Goal: Ask a question: Seek information or help from site administrators or community

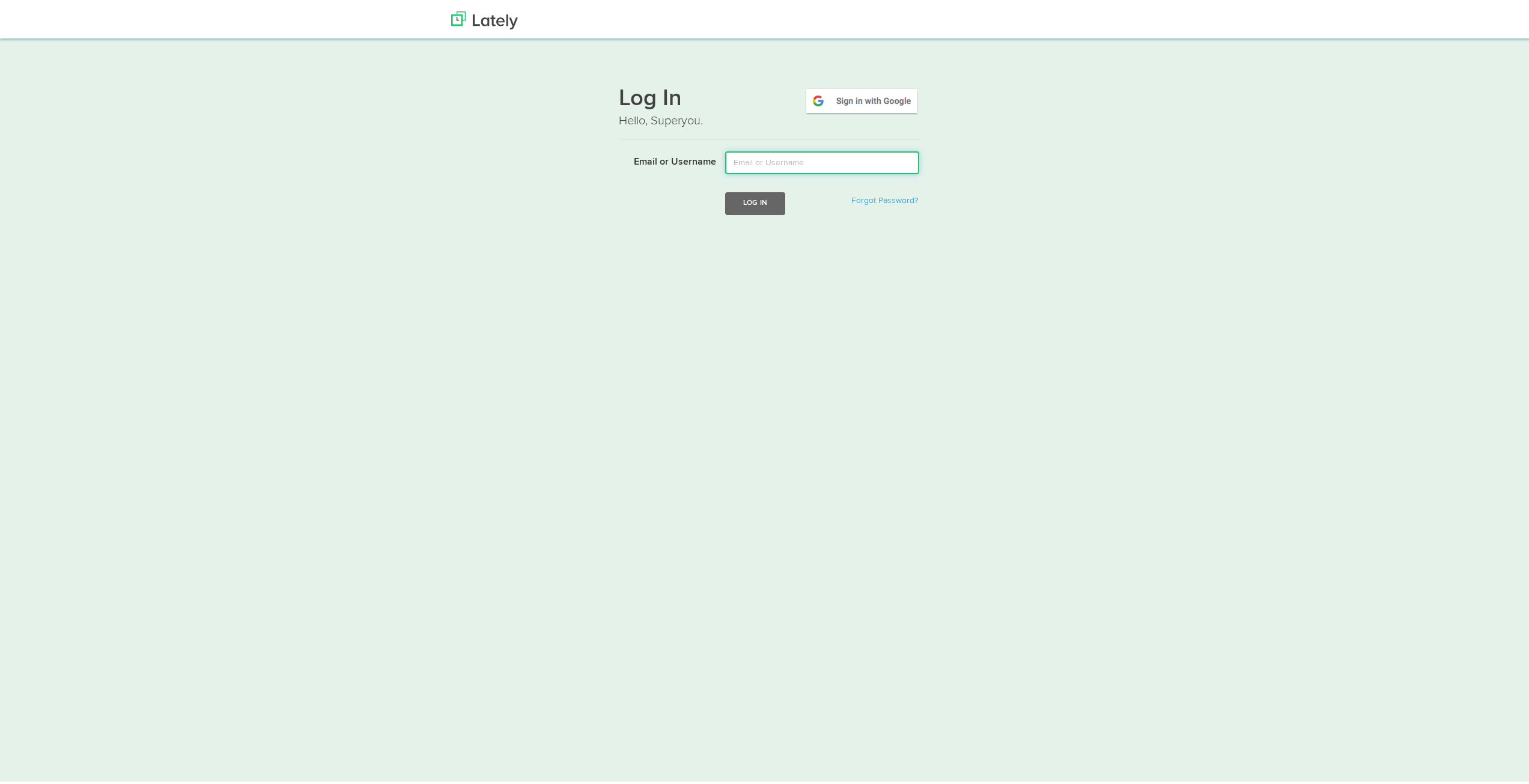
click at [780, 157] on input "Email or Username" at bounding box center [822, 160] width 194 height 23
click at [753, 166] on input "Email or Username" at bounding box center [822, 160] width 194 height 23
click at [755, 153] on input "Email or Username" at bounding box center [822, 160] width 194 height 23
paste input "[PERSON_NAME][EMAIL_ADDRESS][PERSON_NAME][DOMAIN_NAME]"
type input "[PERSON_NAME][EMAIL_ADDRESS][PERSON_NAME][DOMAIN_NAME]"
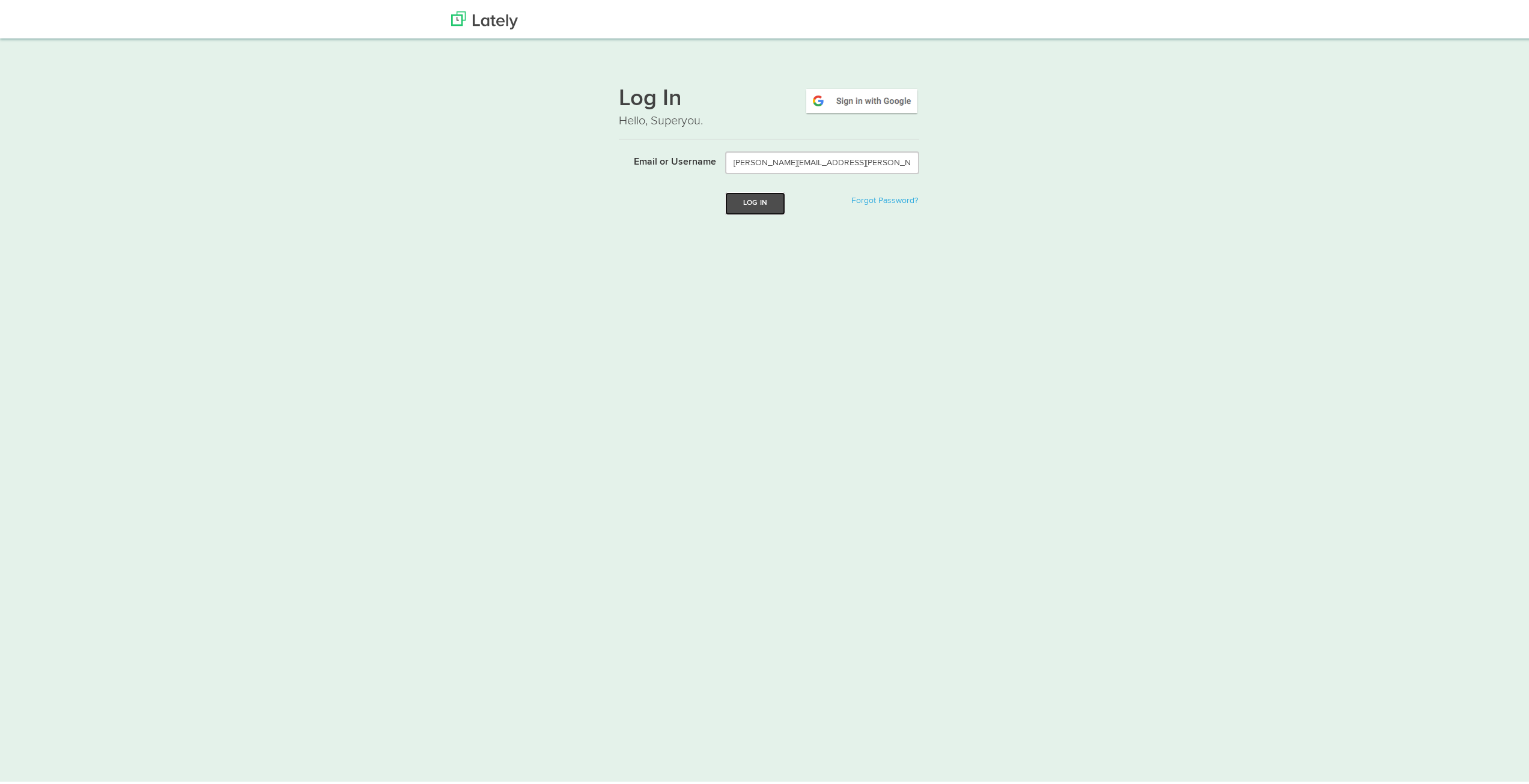
click at [738, 199] on button "Log In" at bounding box center [755, 200] width 60 height 22
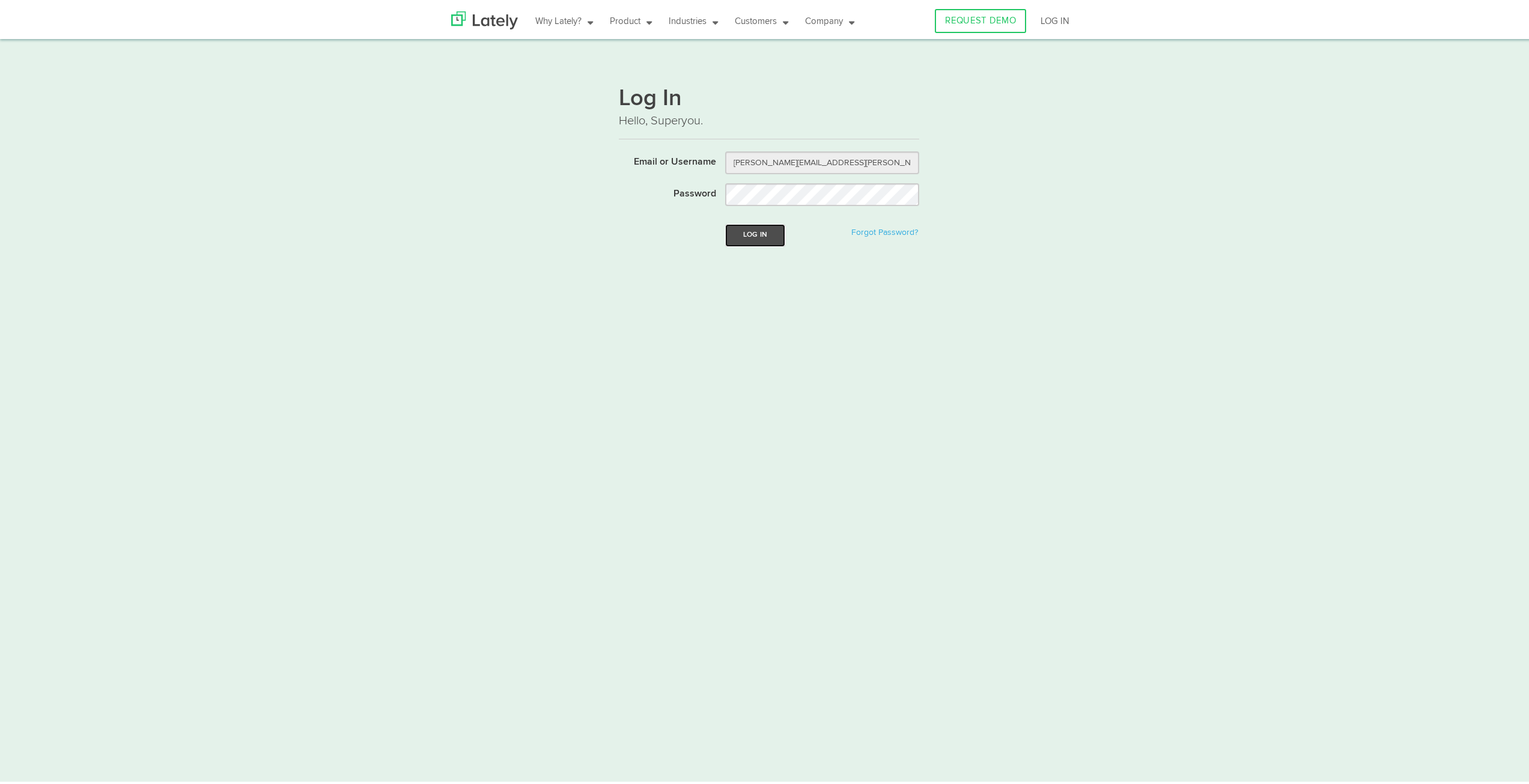
click at [752, 229] on button "Log In" at bounding box center [755, 232] width 60 height 22
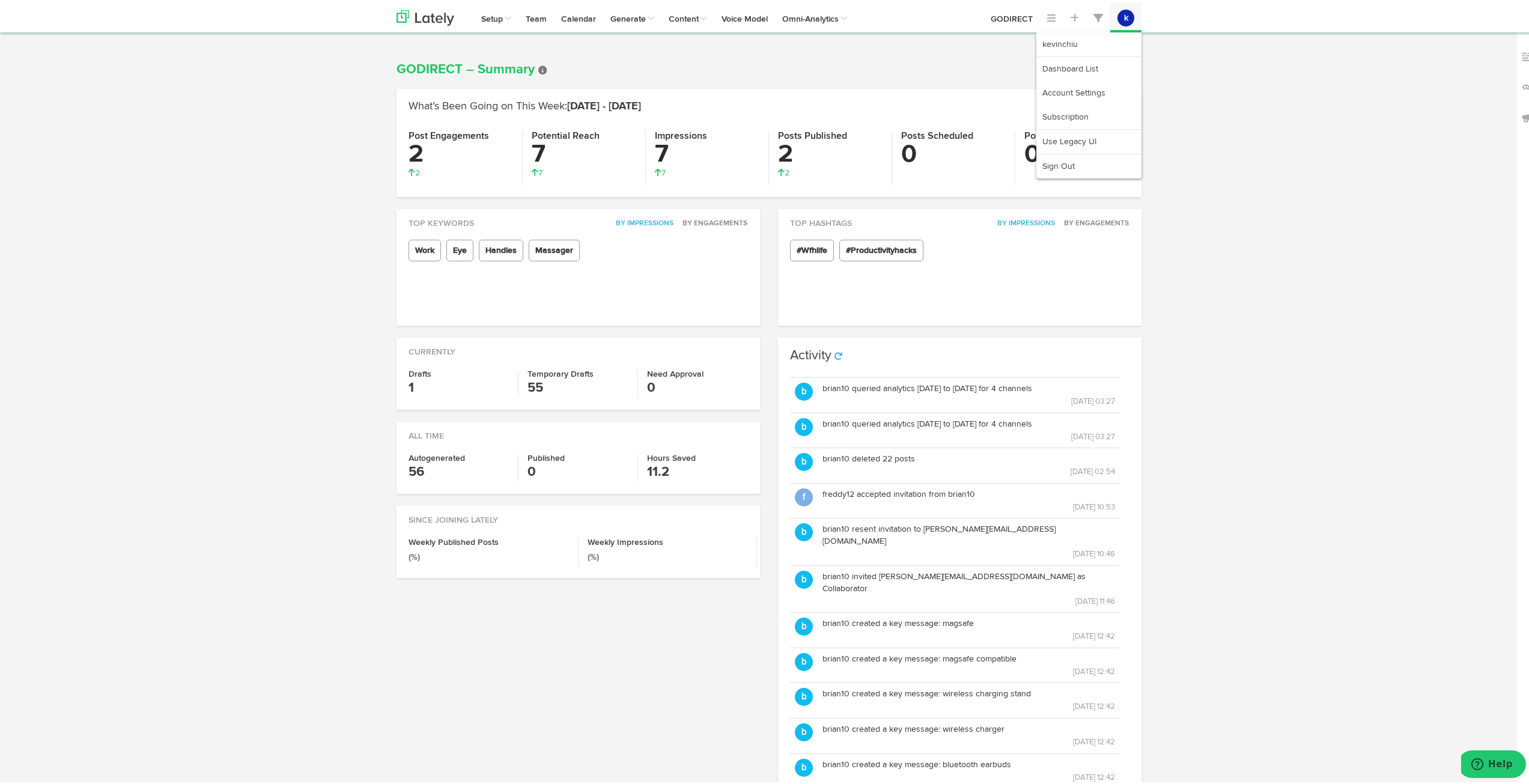
click at [1122, 14] on button "k" at bounding box center [1126, 15] width 17 height 17
click at [1521, 52] on img at bounding box center [1527, 54] width 12 height 12
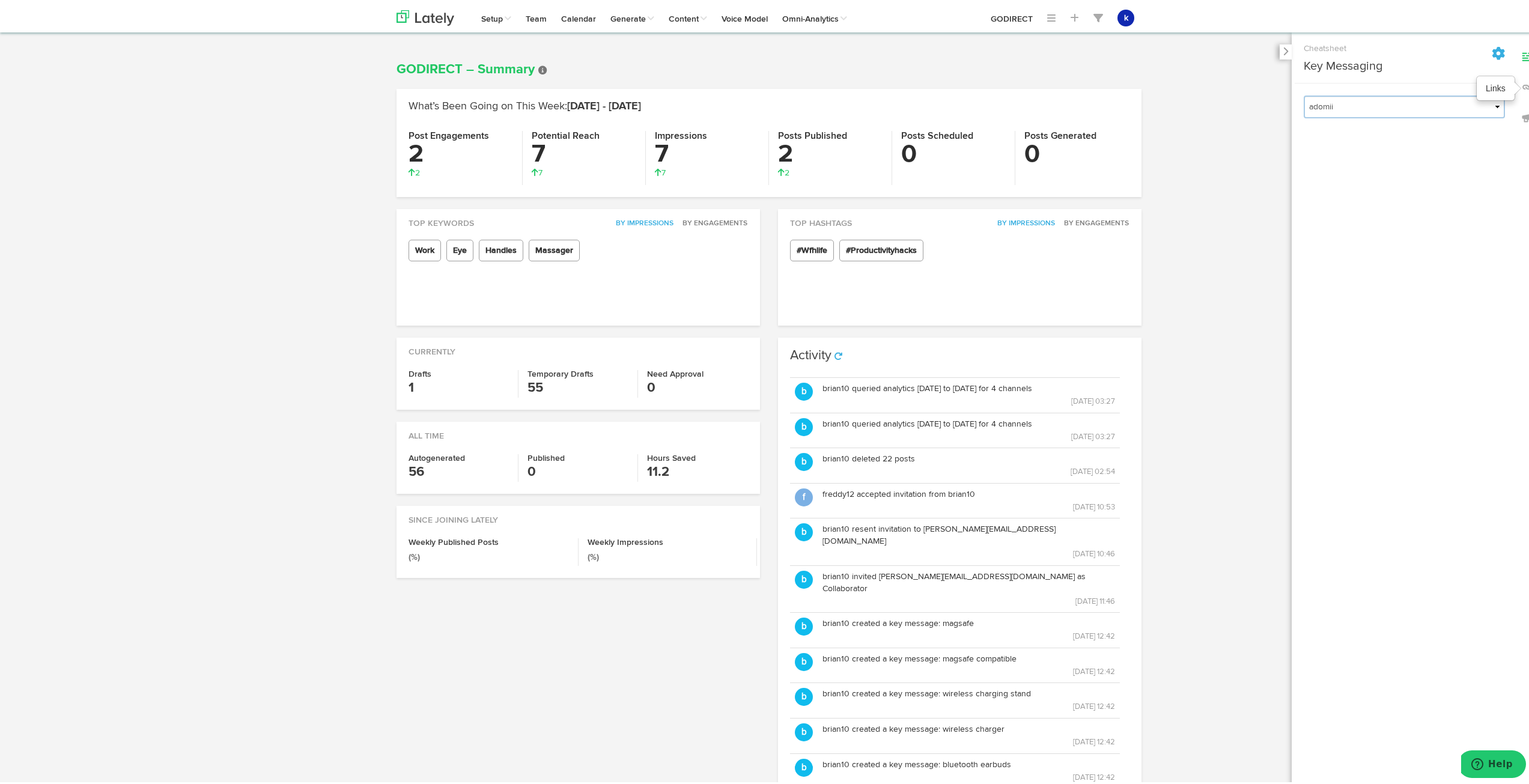
click at [1523, 84] on img at bounding box center [1527, 85] width 12 height 12
click at [1118, 21] on button "k" at bounding box center [1126, 15] width 17 height 17
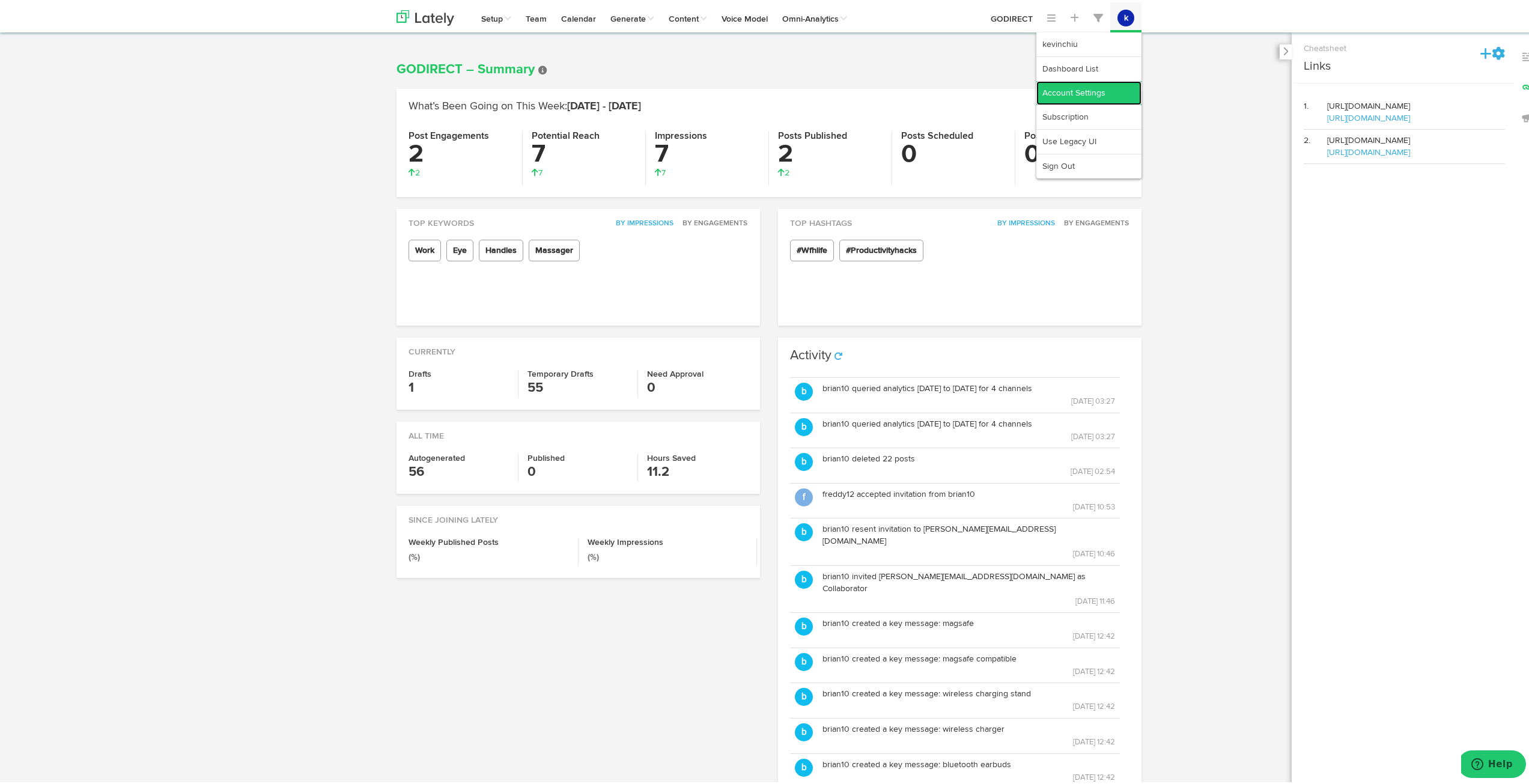
click at [1089, 88] on link "Account Settings" at bounding box center [1089, 91] width 105 height 24
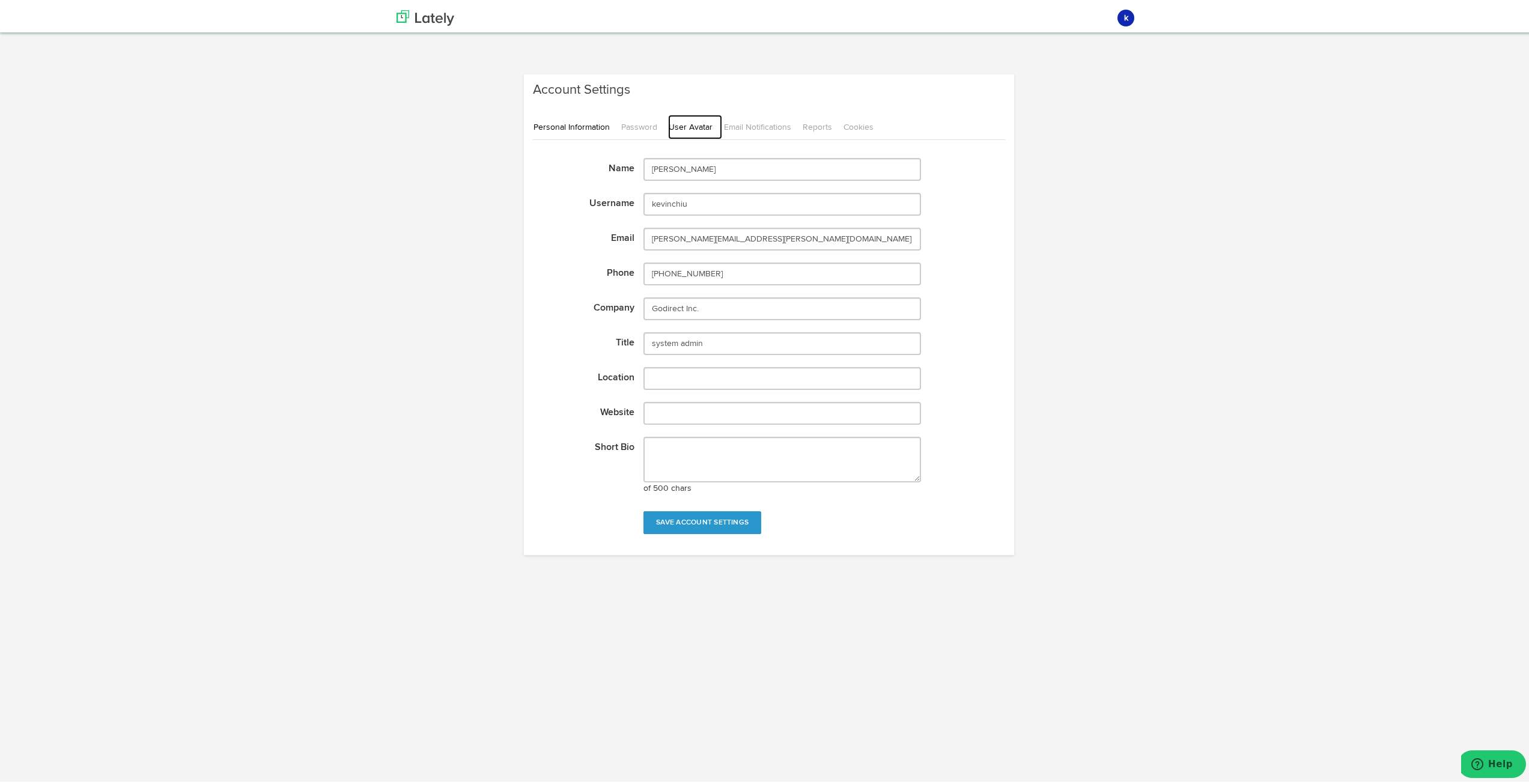
click at [680, 130] on link "User Avatar" at bounding box center [695, 124] width 54 height 25
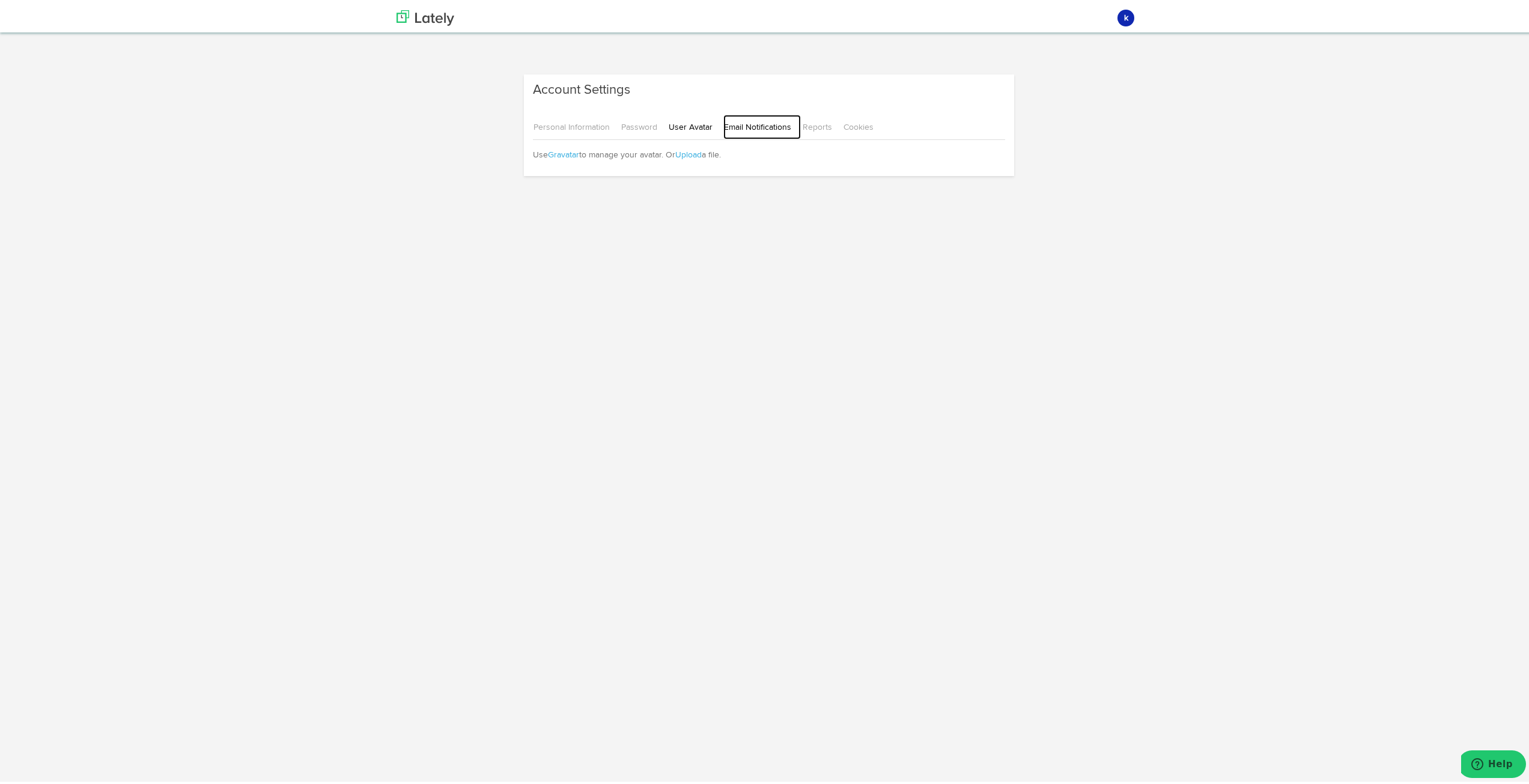
click at [727, 126] on link "Email Notifications" at bounding box center [762, 124] width 78 height 25
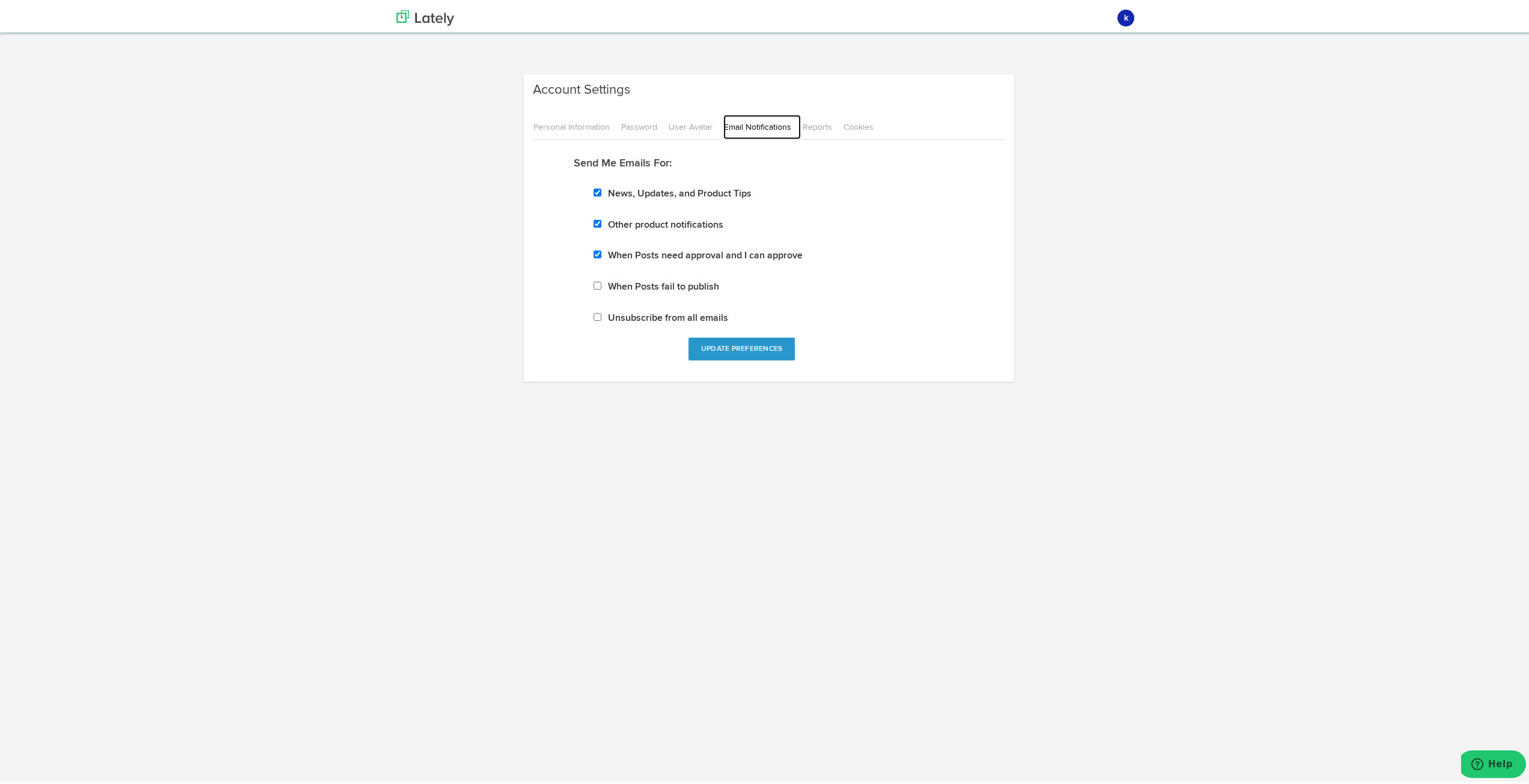
click at [788, 125] on link "Email Notifications" at bounding box center [762, 124] width 78 height 25
click at [809, 126] on link "Reports" at bounding box center [821, 124] width 40 height 25
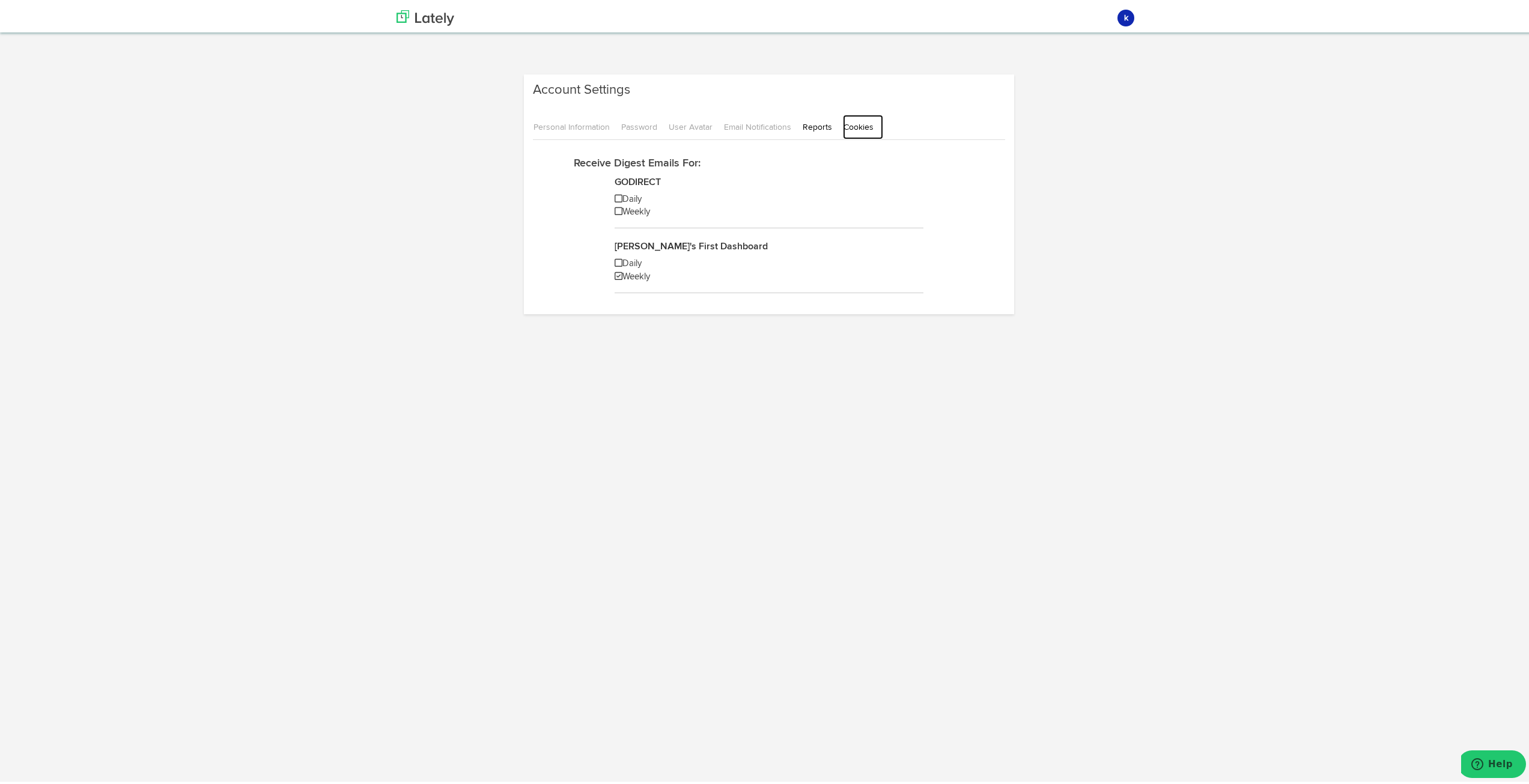
click at [857, 124] on link "Cookies" at bounding box center [863, 124] width 40 height 25
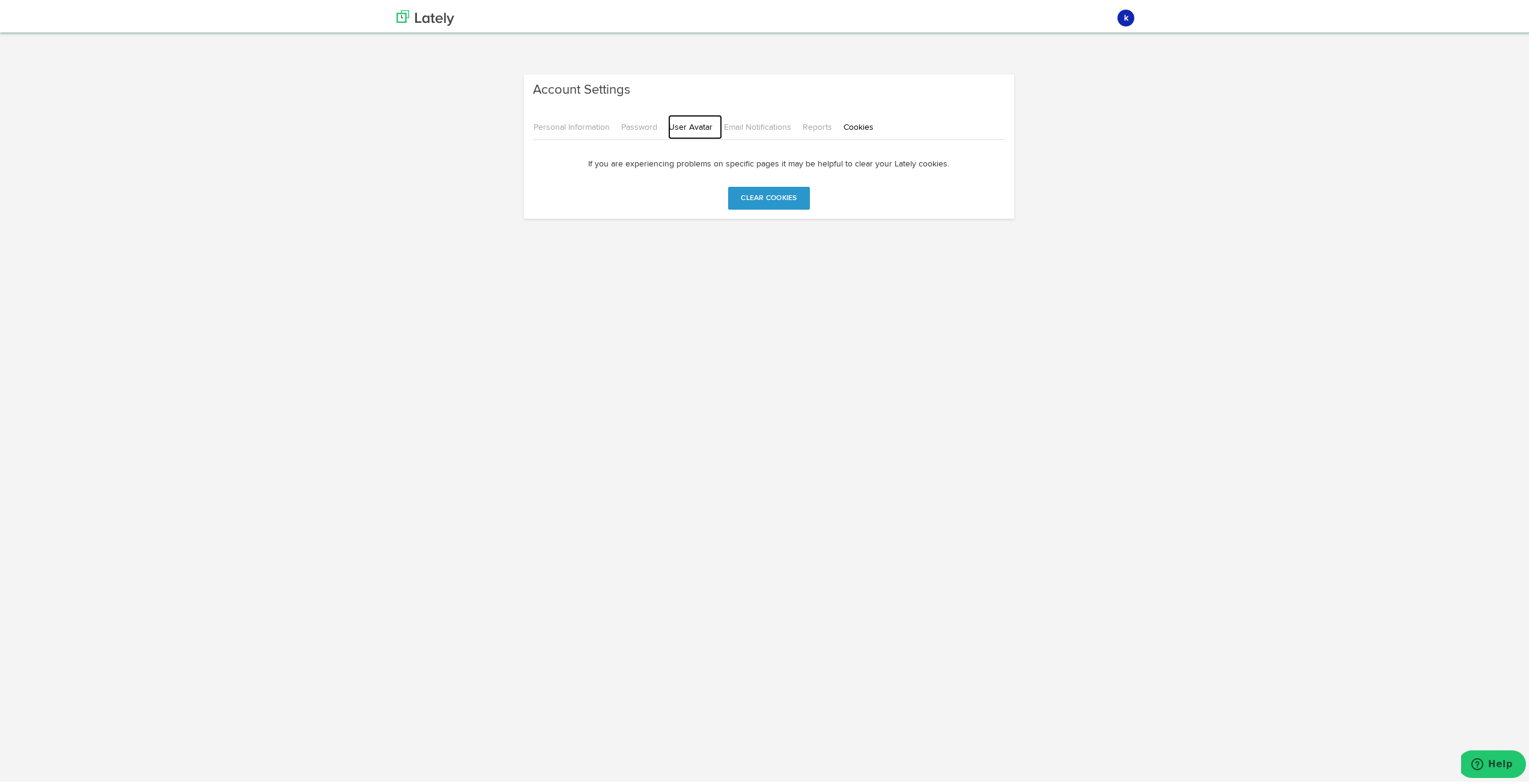
click at [695, 128] on link "User Avatar" at bounding box center [695, 124] width 54 height 25
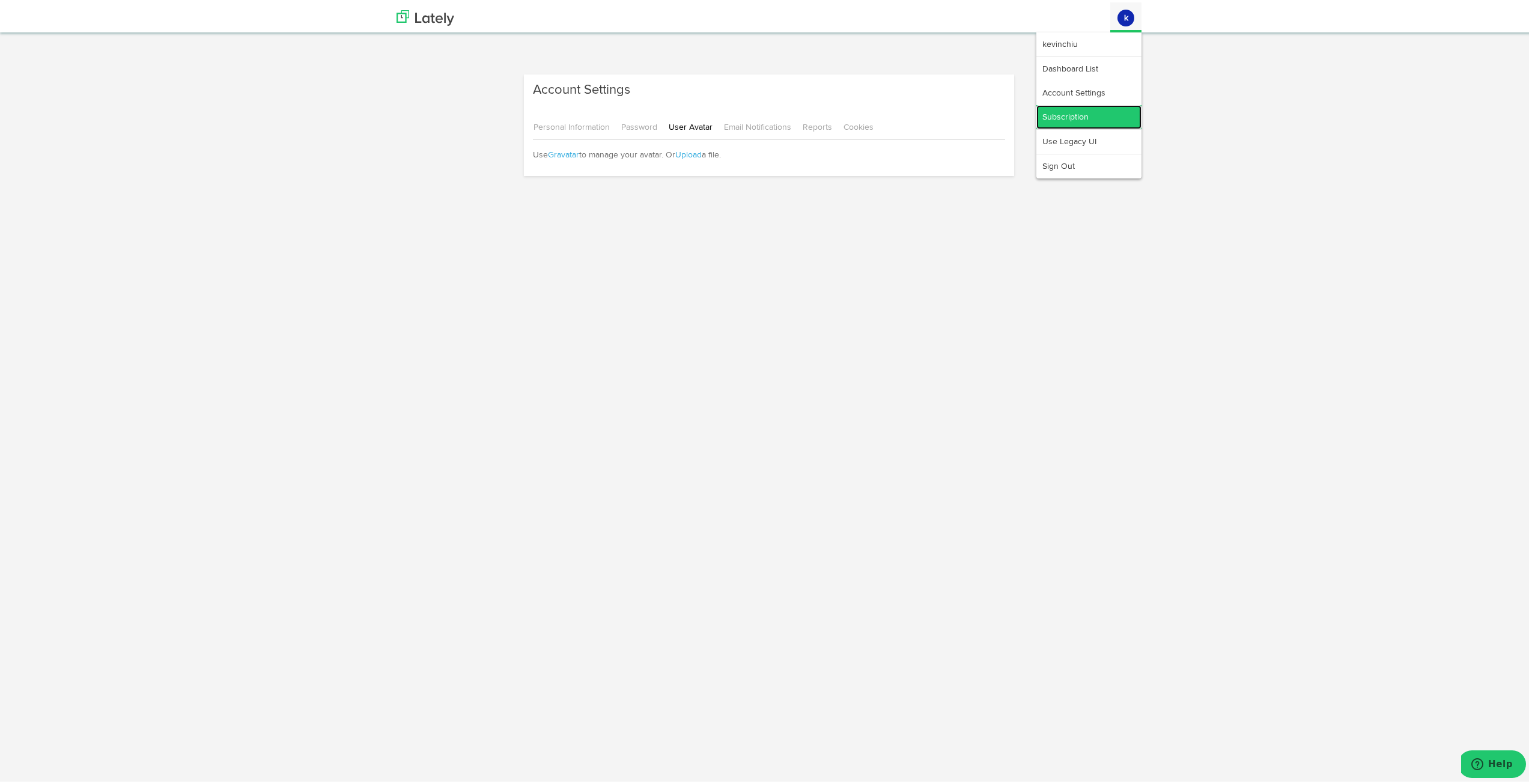
click at [1081, 106] on link "Subscription" at bounding box center [1089, 115] width 105 height 24
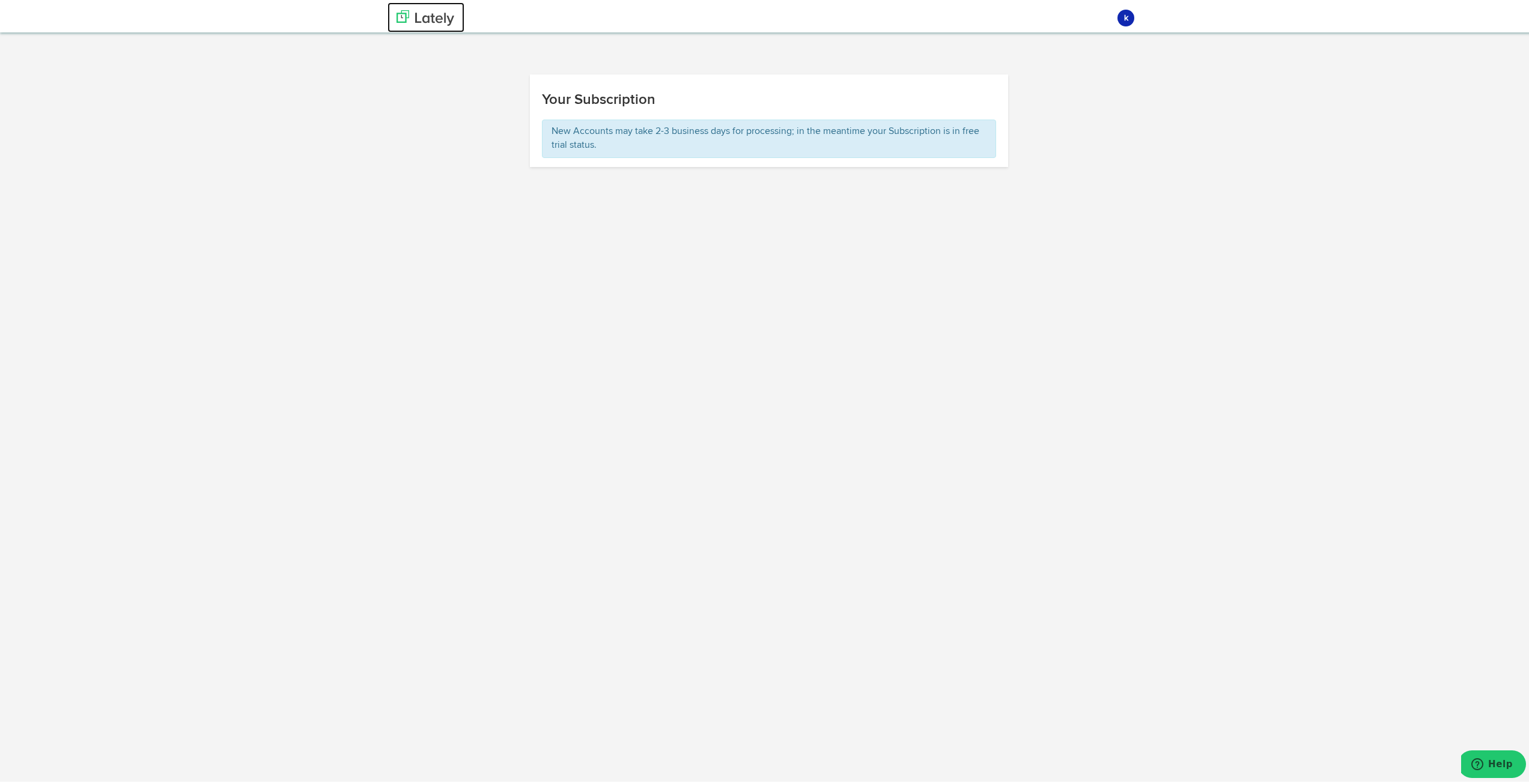
click at [407, 6] on link at bounding box center [426, 15] width 77 height 30
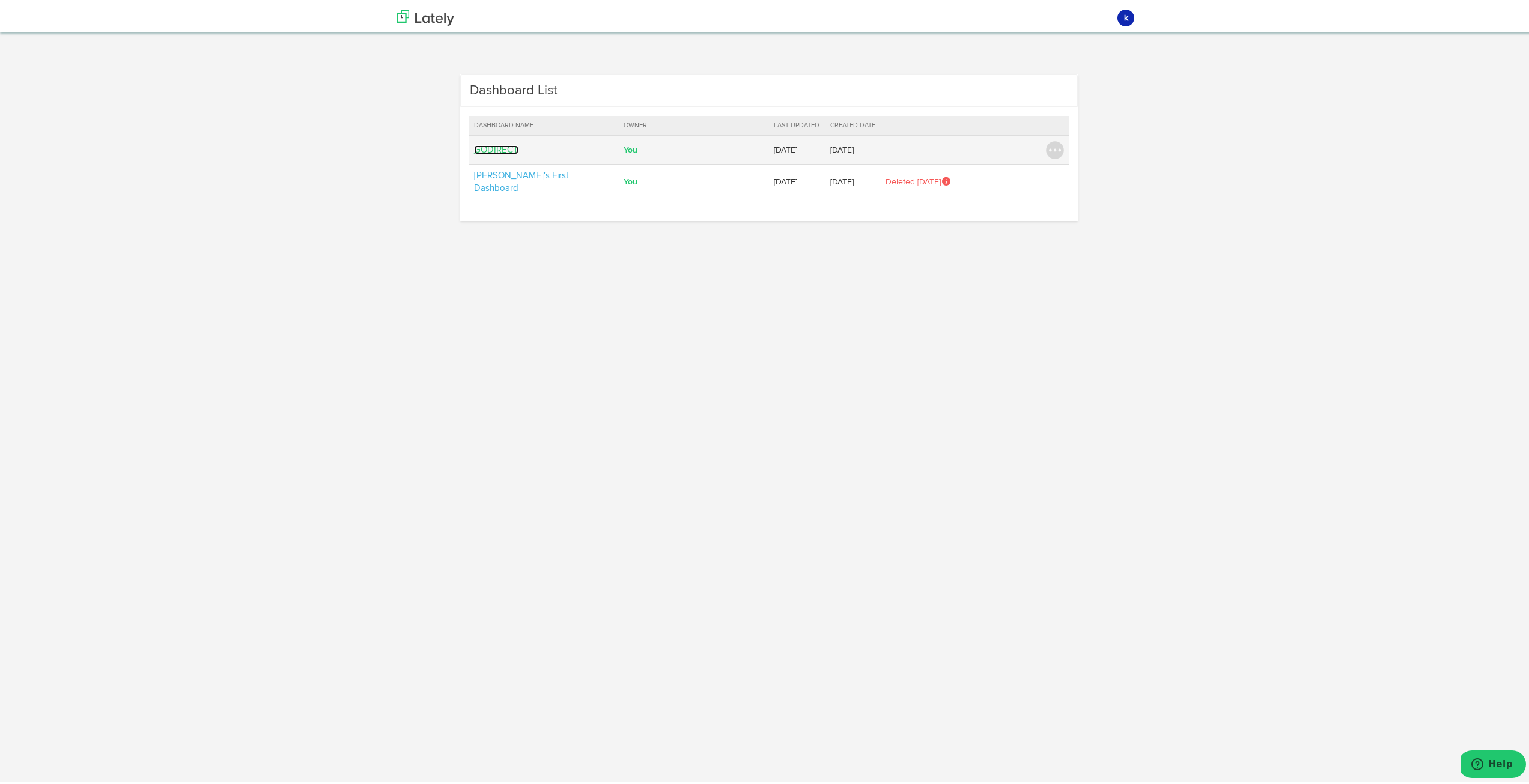
click at [486, 143] on link "GODIRECT" at bounding box center [496, 147] width 44 height 9
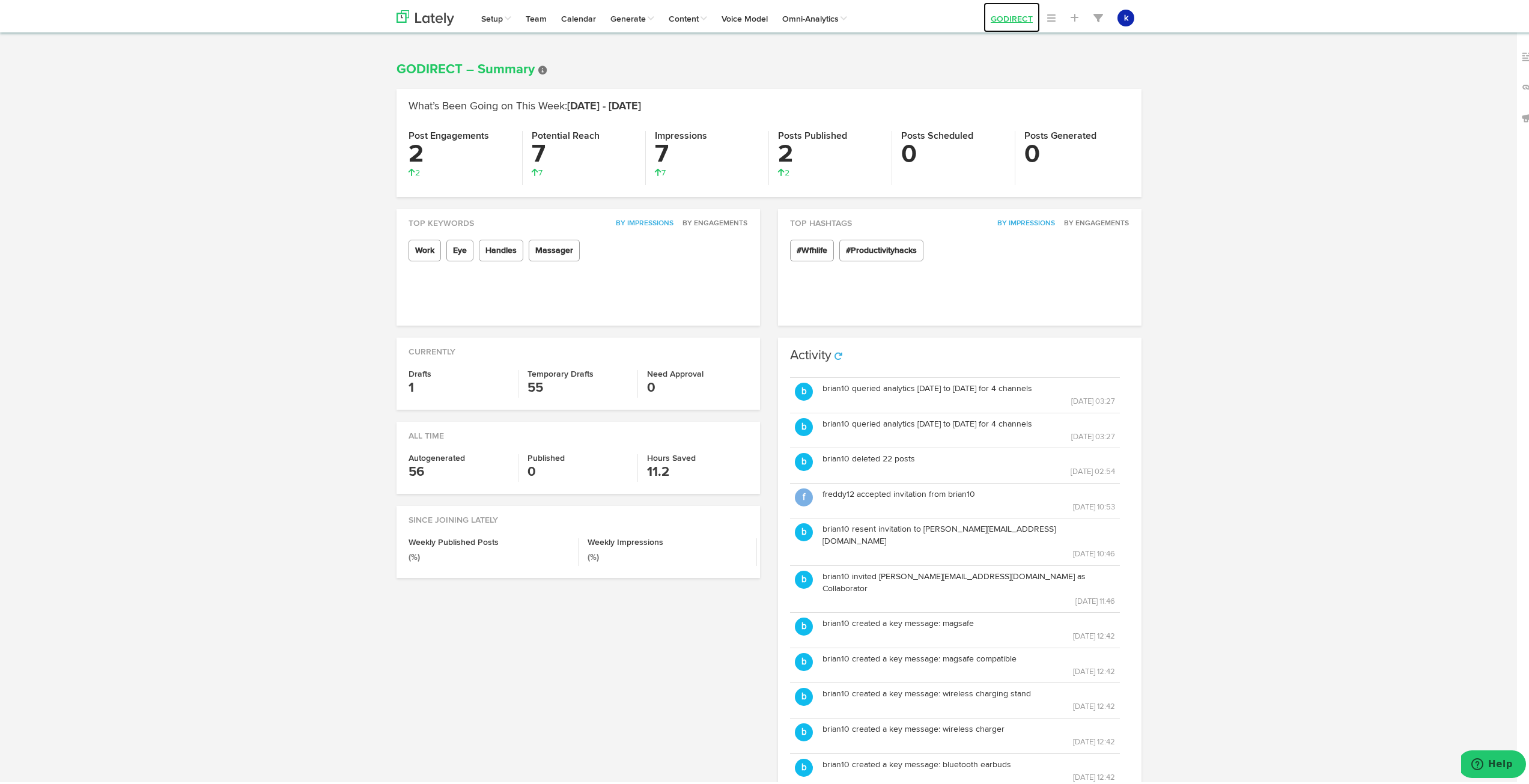
click at [1022, 15] on link "GODIRECT" at bounding box center [1012, 15] width 56 height 30
click at [1047, 13] on span at bounding box center [1051, 15] width 8 height 9
click at [839, 11] on link "Omni-Analytics" at bounding box center [815, 15] width 80 height 30
click at [1521, 56] on img at bounding box center [1527, 54] width 12 height 12
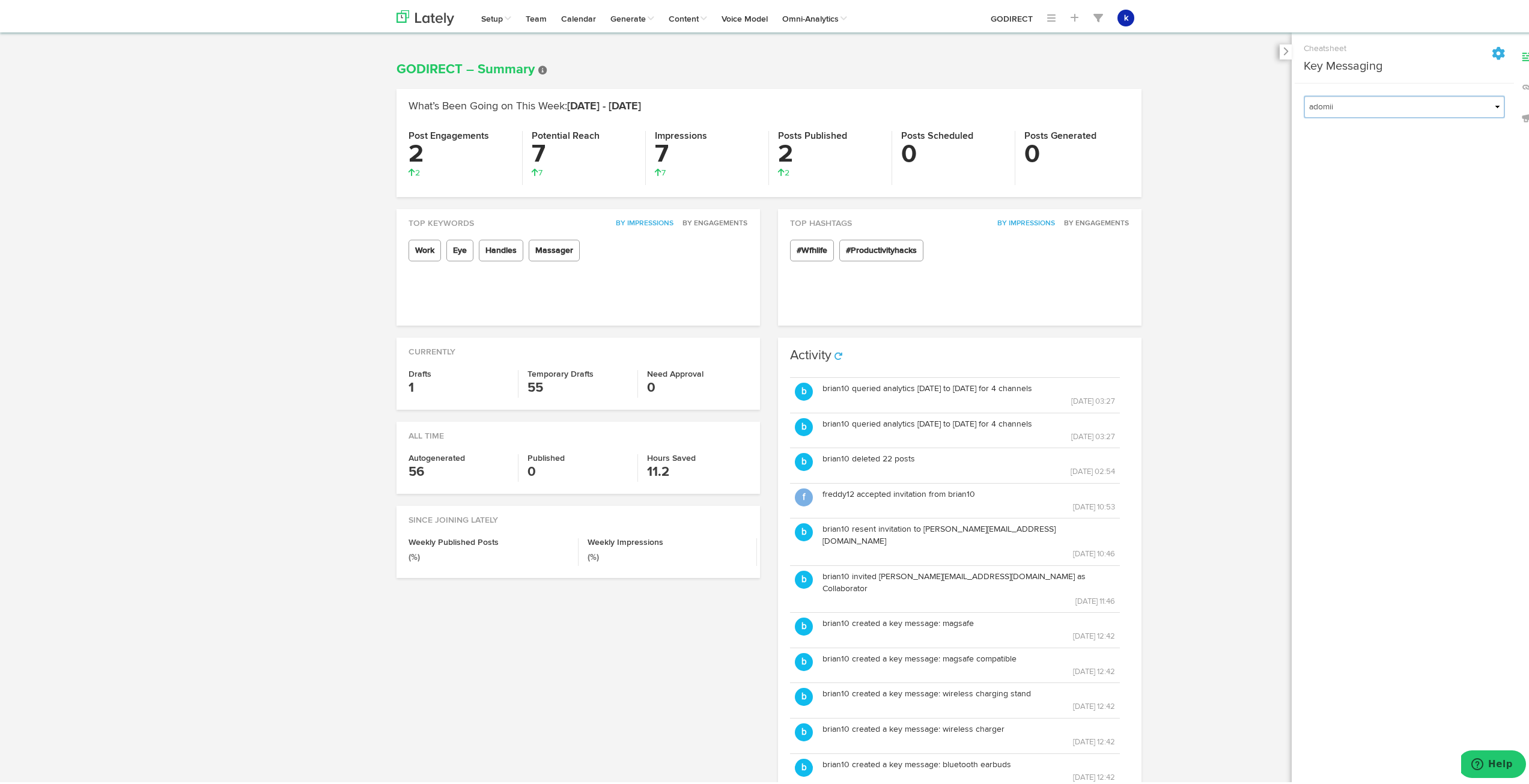
click at [1417, 100] on select "adomii GEARit GoDirect IMPORTED" at bounding box center [1404, 104] width 202 height 23
select select "67e6e67fea2ae90628ba2321"
click at [1303, 93] on select "adomii GEARit GoDirect IMPORTED" at bounding box center [1404, 104] width 202 height 23
click at [1339, 164] on div "Cheatsheet Key Messaging adomii GEARit GoDirect IMPORTED Cheatsheet Links Url I…" at bounding box center [1404, 422] width 226 height 784
click at [1492, 49] on icon at bounding box center [1498, 51] width 13 height 13
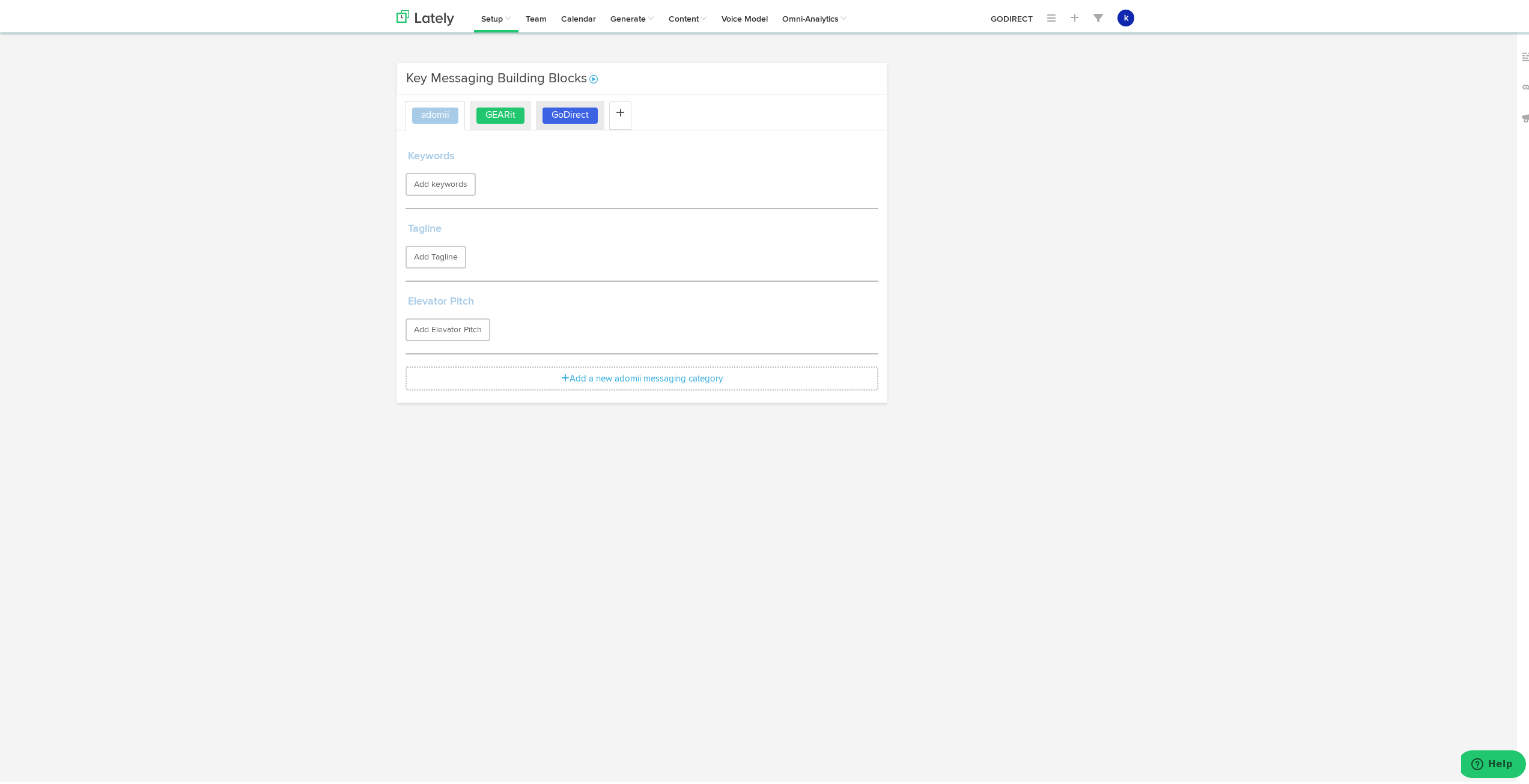
click at [502, 118] on label "GEARit" at bounding box center [500, 113] width 48 height 16
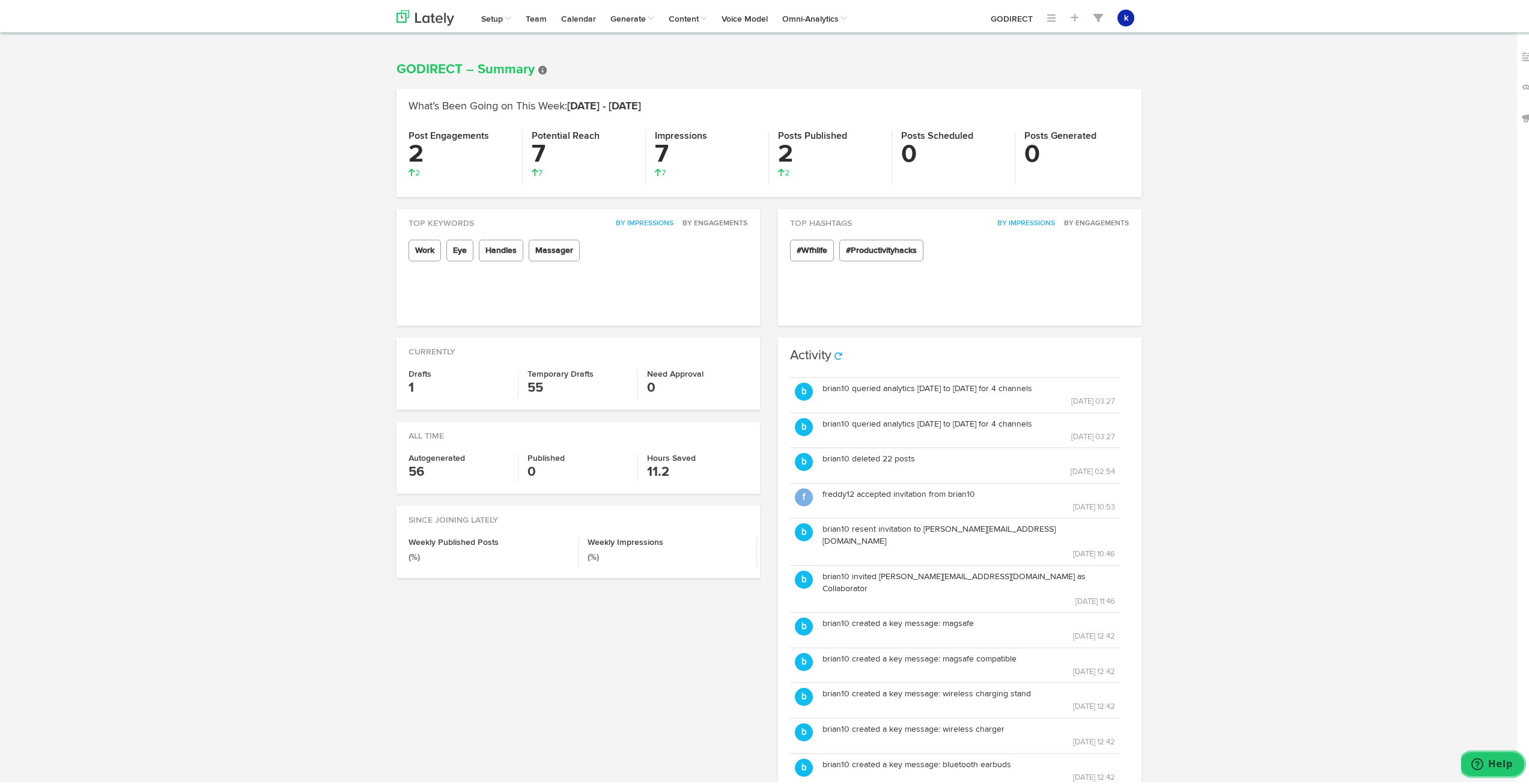
click at [1487, 764] on span "Help" at bounding box center [1480, 763] width 17 height 12
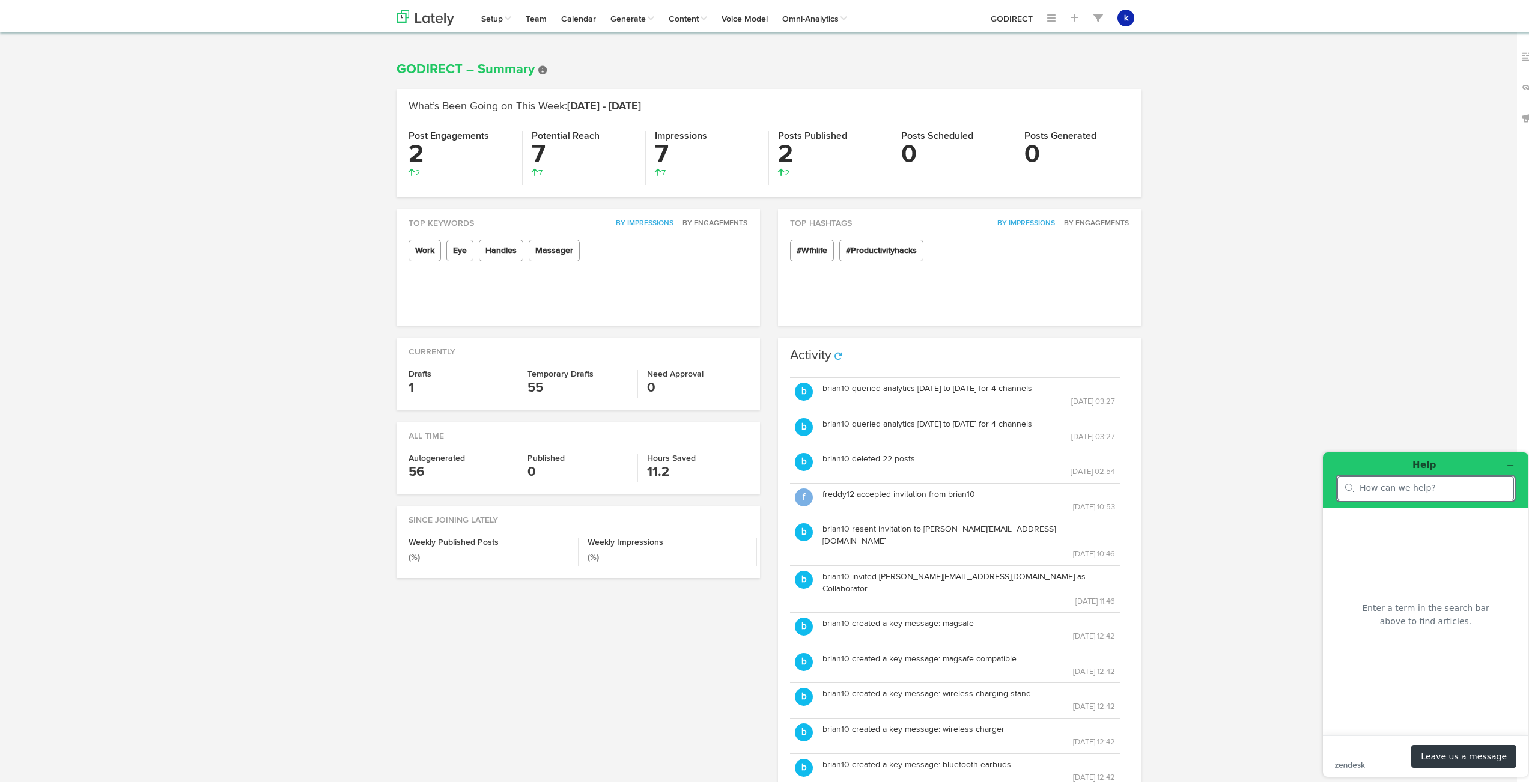
click at [1517, 121] on div at bounding box center [1527, 422] width 21 height 784
click at [1521, 121] on img at bounding box center [1527, 115] width 12 height 12
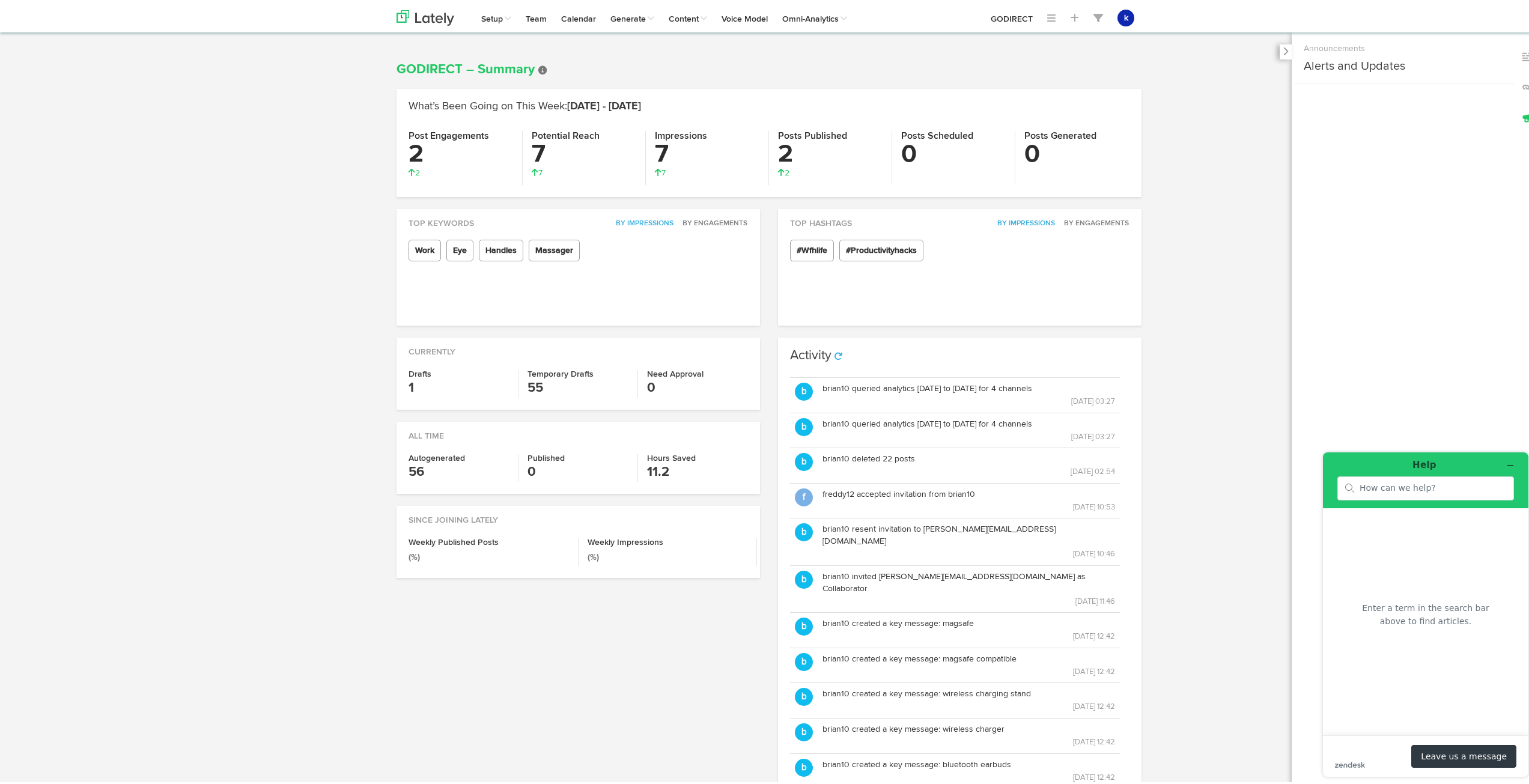
click at [1320, 63] on h3 "Alerts and Updates" at bounding box center [1354, 64] width 102 height 15
click at [1219, 194] on div "Channels Create Generate Pipeline Team Basic Analytics (limited on mobile) Dash…" at bounding box center [769, 522] width 1538 height 924
click at [400, 15] on img at bounding box center [425, 15] width 57 height 16
click at [403, 13] on img at bounding box center [425, 15] width 57 height 16
click at [1008, 18] on link "GODIRECT" at bounding box center [1012, 15] width 56 height 30
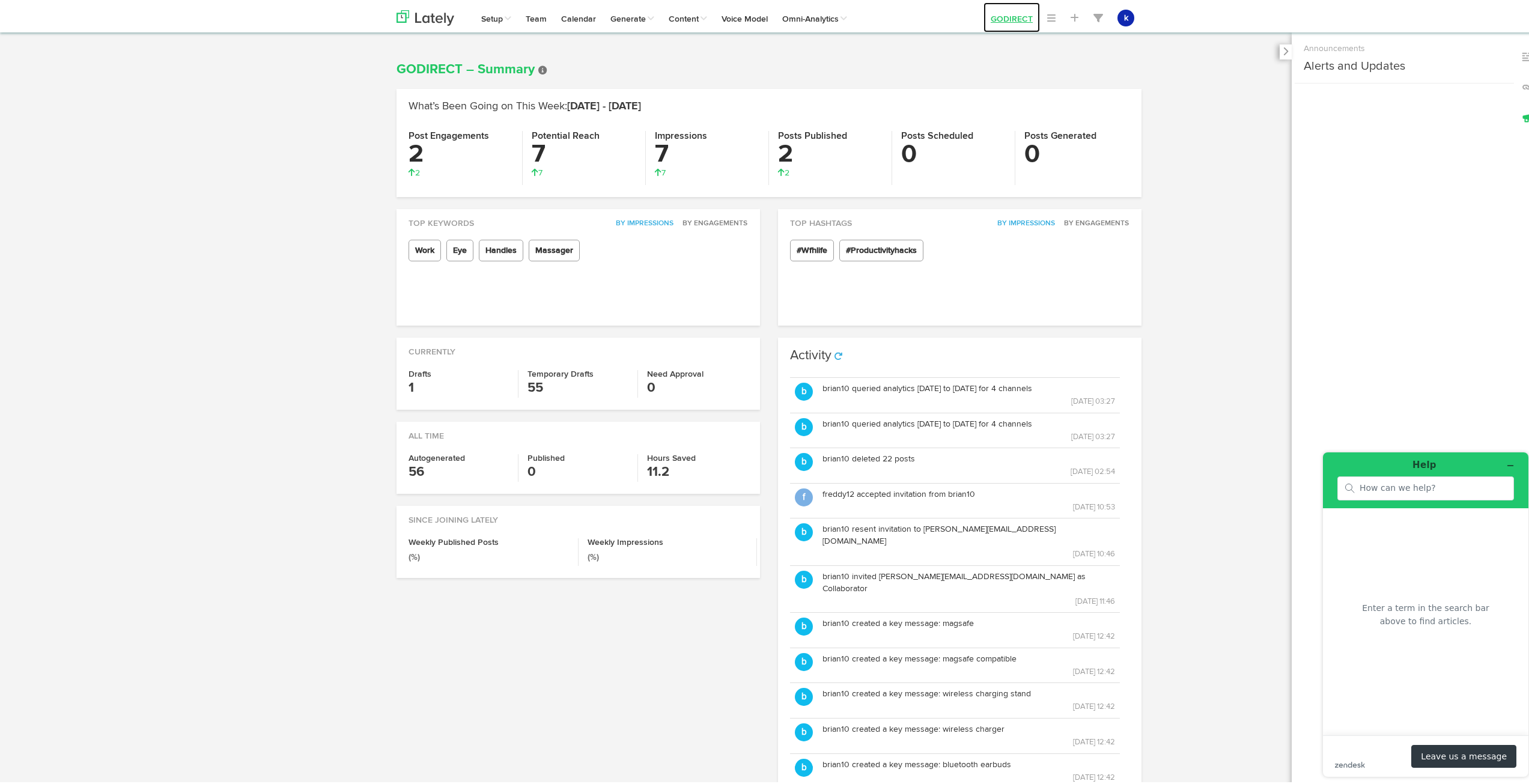
click at [1008, 9] on link "GODIRECT" at bounding box center [1012, 15] width 56 height 30
click at [1008, 11] on link "GODIRECT" at bounding box center [1012, 15] width 56 height 30
click at [1007, 13] on link "GODIRECT" at bounding box center [1012, 15] width 56 height 30
click at [1006, 15] on link "GODIRECT" at bounding box center [1012, 15] width 56 height 30
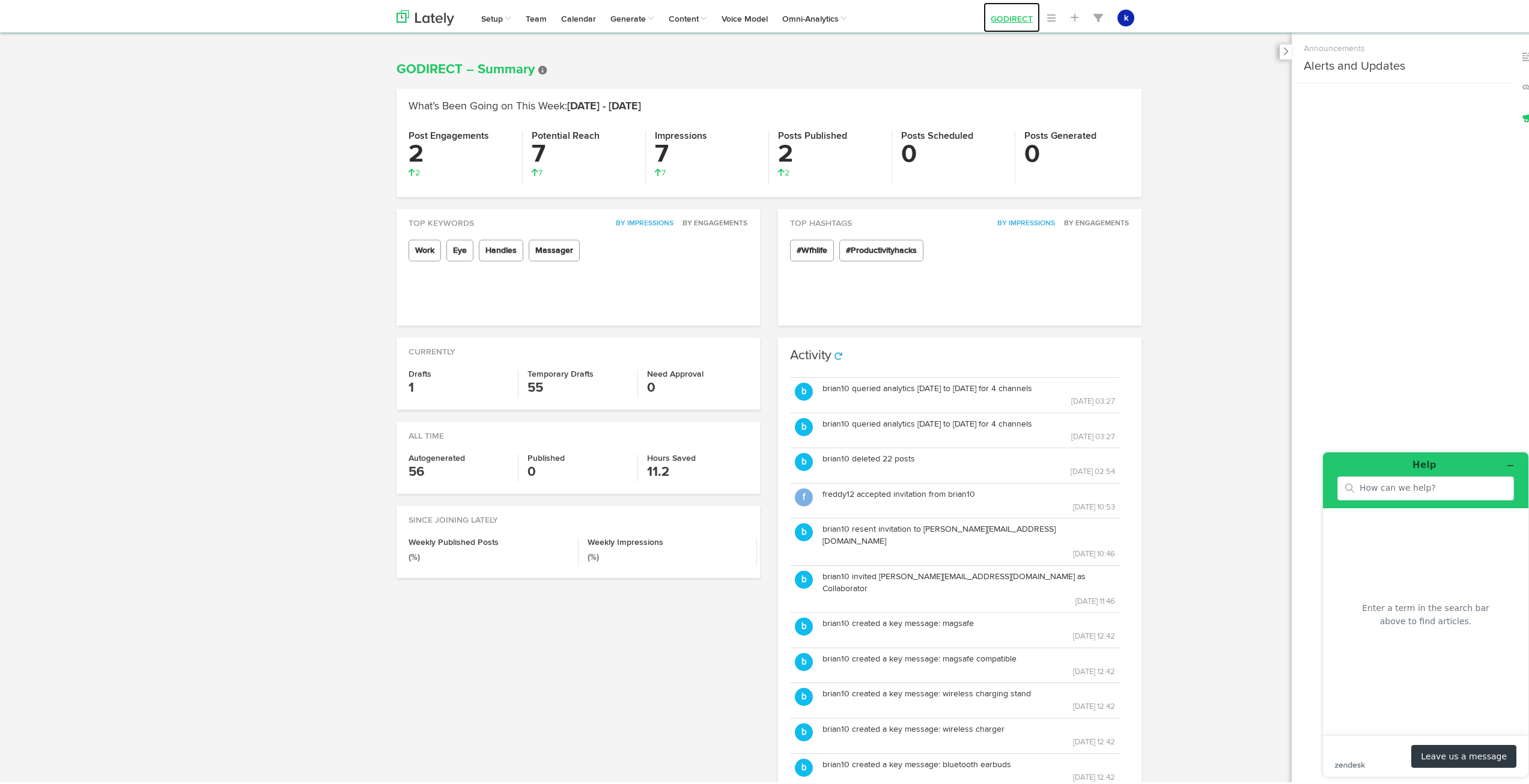
click at [1004, 16] on link "GODIRECT" at bounding box center [1012, 15] width 56 height 30
click at [1022, 18] on link "GODIRECT" at bounding box center [1012, 15] width 56 height 30
click at [1010, 45] on body "Channels Create Generate Pipeline Team Basic Analytics (limited on mobile) Dash…" at bounding box center [769, 510] width 1538 height 1021
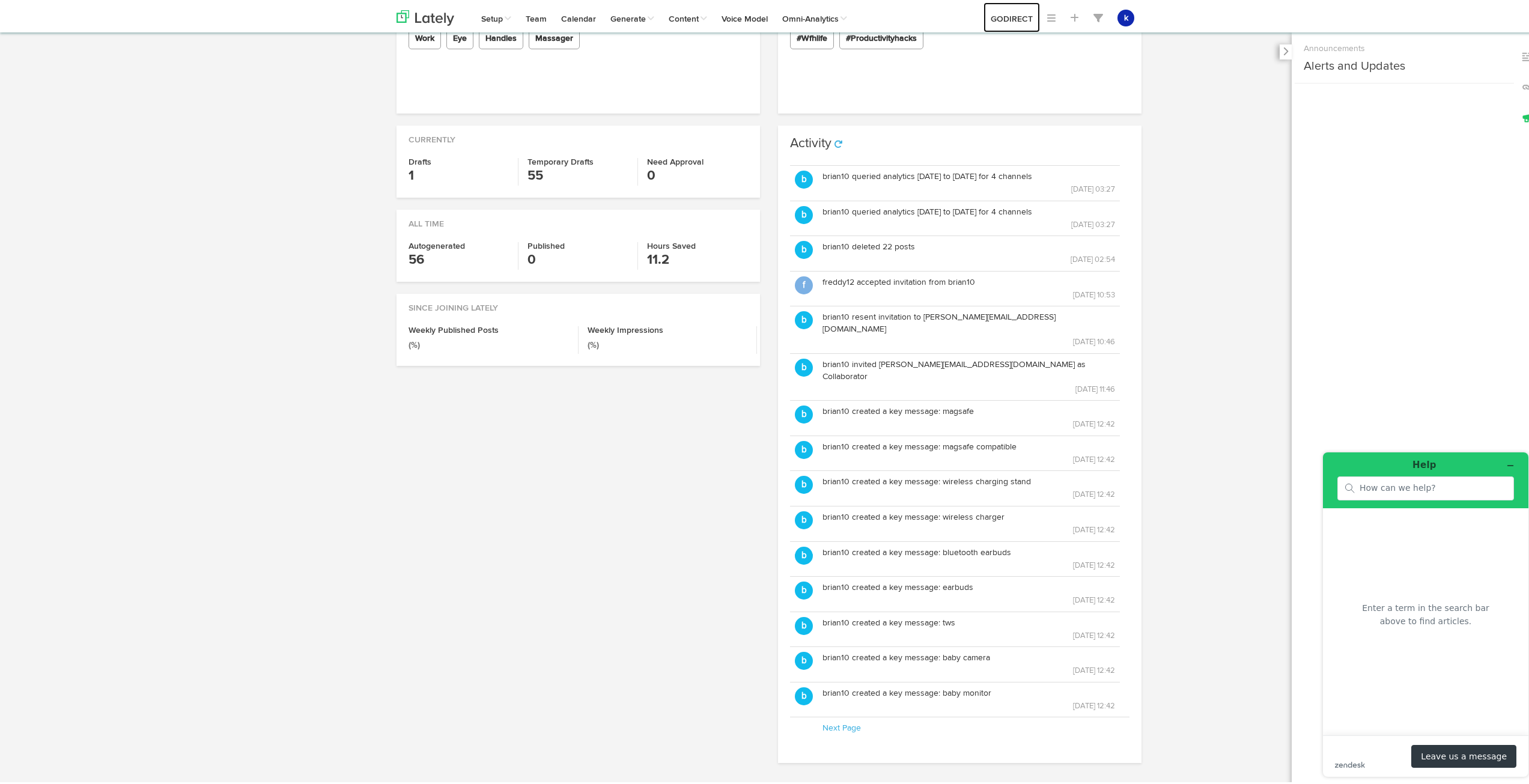
scroll to position [214, 0]
click at [1349, 762] on icon "zendesk .cls-1{fill:#03363d;}" at bounding box center [1350, 764] width 30 height 6
click at [1377, 477] on div at bounding box center [1426, 488] width 177 height 24
click at [1376, 487] on input "search" at bounding box center [1433, 488] width 147 height 11
type input "where is the payment method change?"
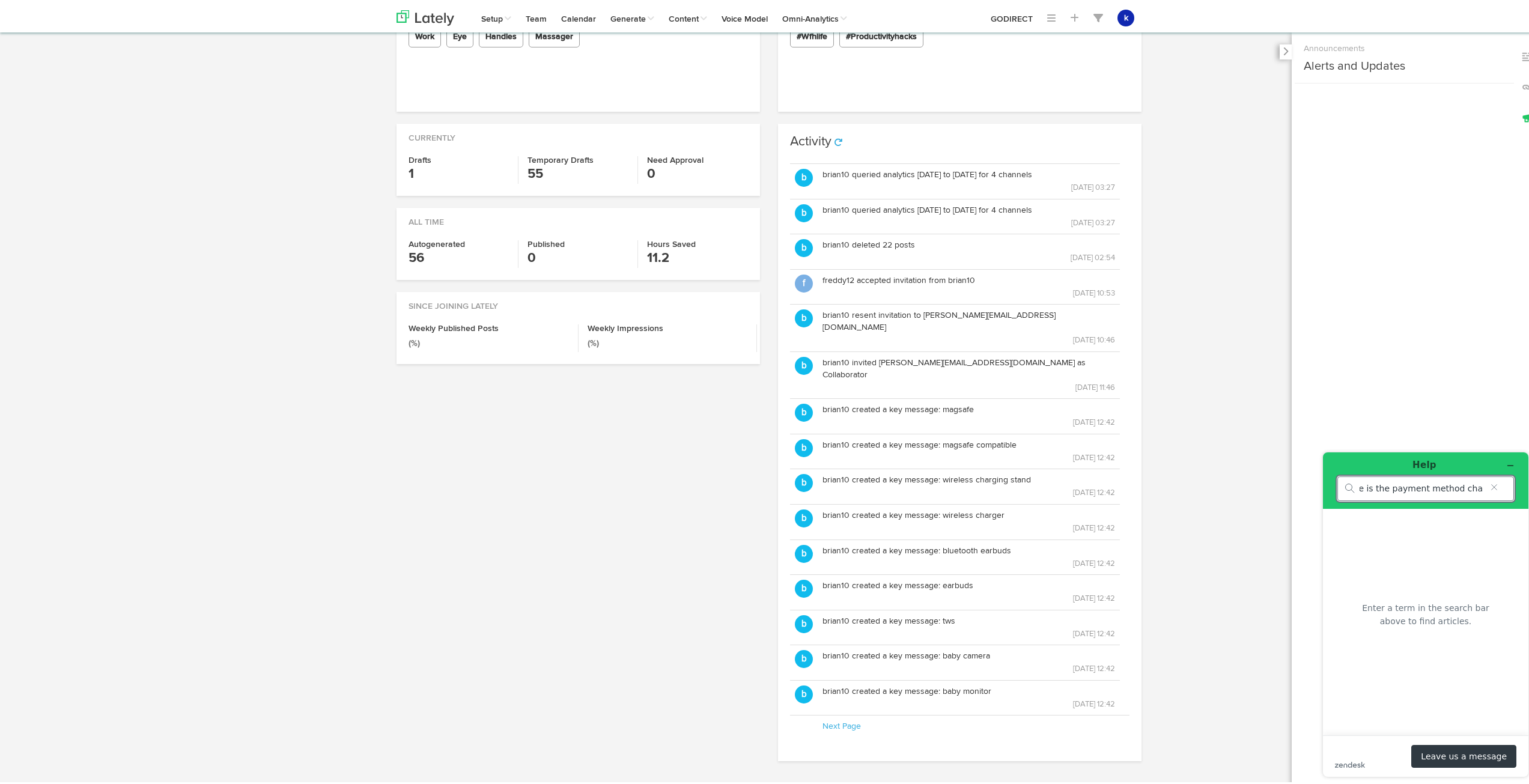
scroll to position [0, 6]
click at [1439, 756] on button "Leave us a message" at bounding box center [1464, 756] width 105 height 23
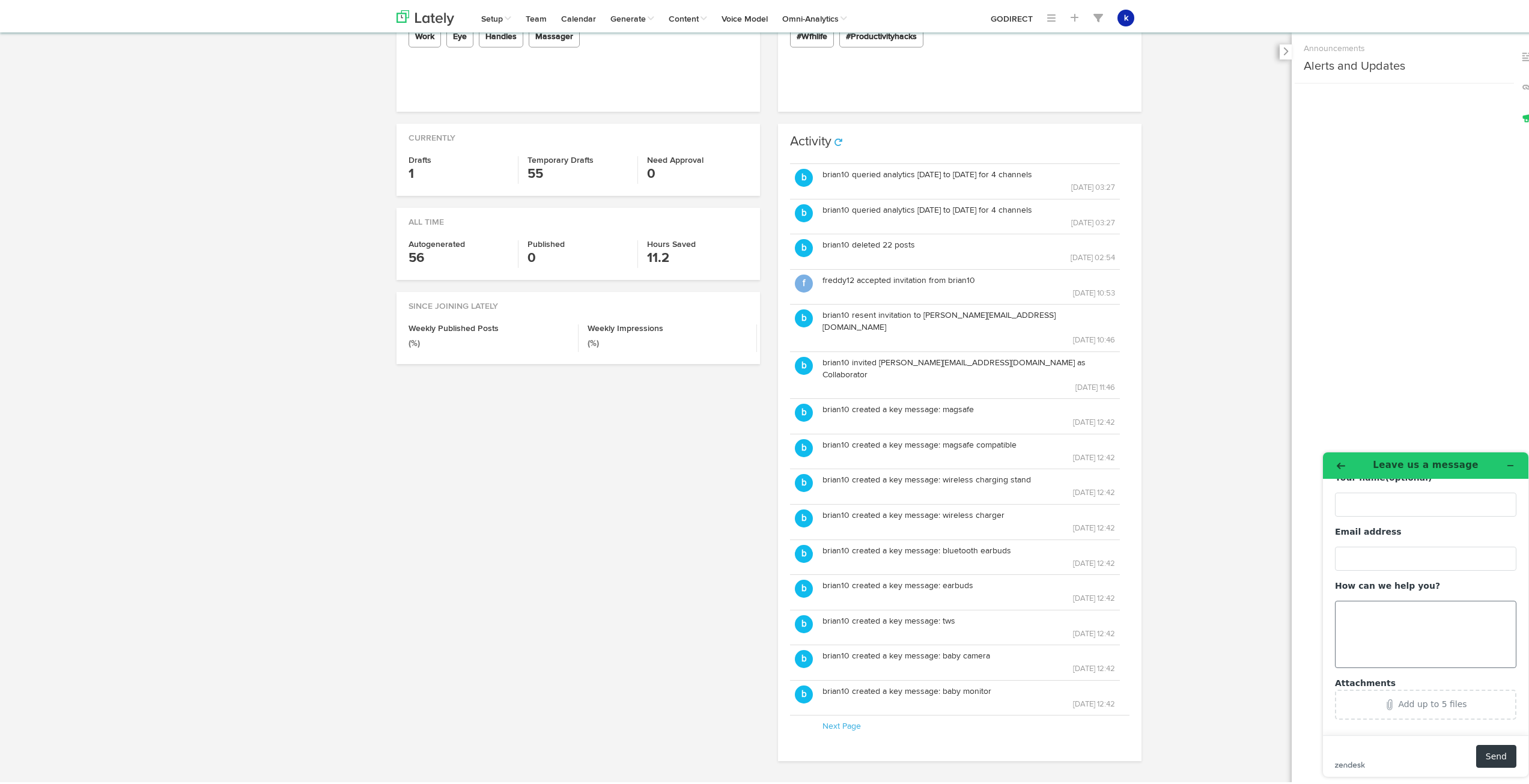
scroll to position [25, 0]
